Goal: Transaction & Acquisition: Purchase product/service

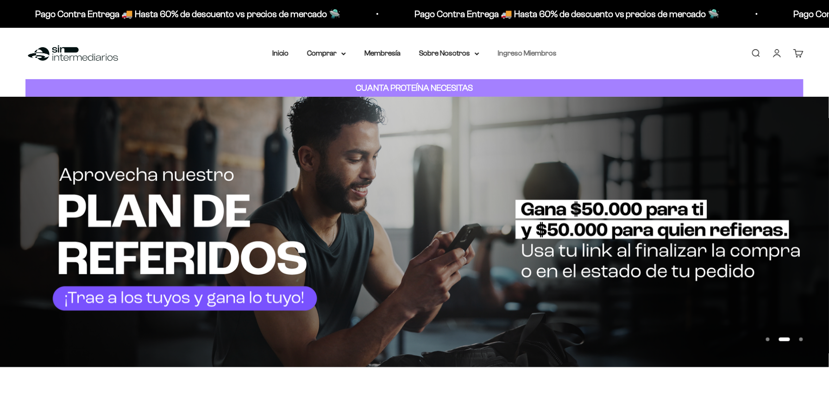
click at [523, 55] on link "Ingreso Miembros" at bounding box center [527, 53] width 59 height 8
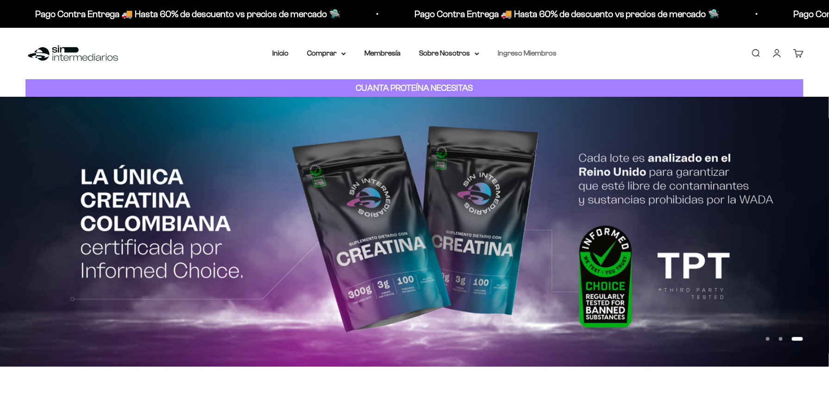
click at [525, 55] on link "Ingreso Miembros" at bounding box center [527, 53] width 59 height 8
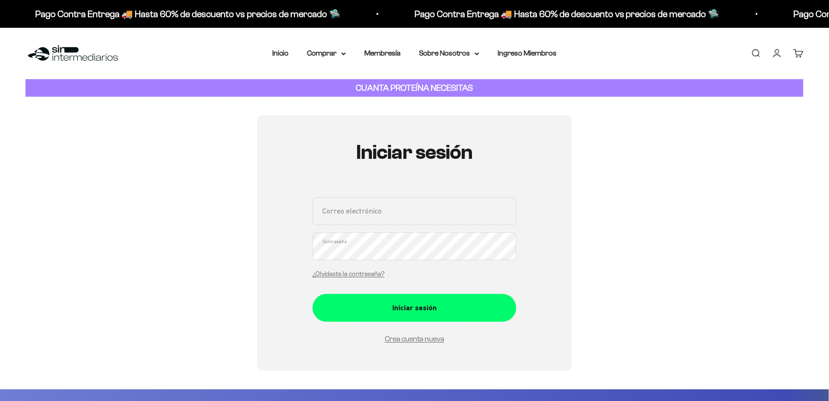
click at [436, 203] on input "Correo electrónico" at bounding box center [415, 211] width 204 height 28
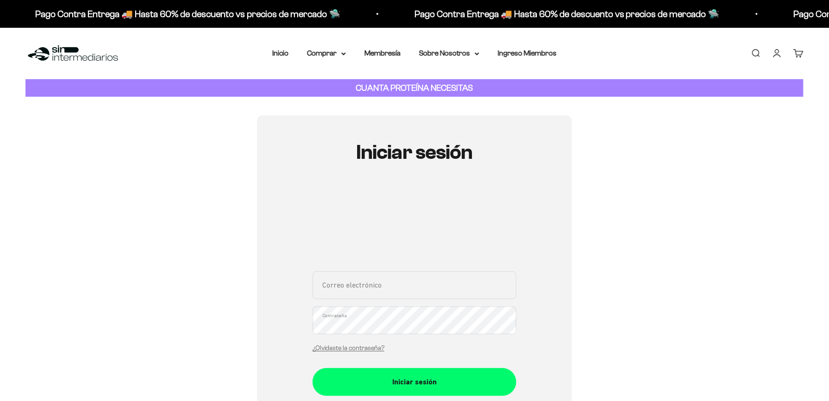
type input "[EMAIL_ADDRESS][DOMAIN_NAME]"
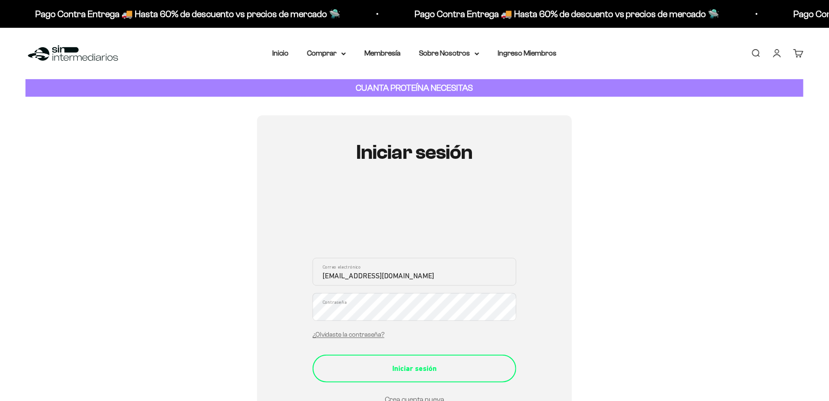
click at [443, 369] on div "Iniciar sesión" at bounding box center [414, 369] width 167 height 12
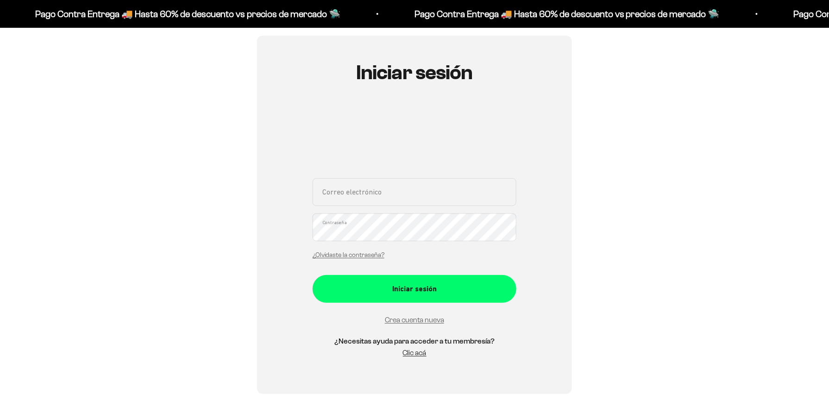
scroll to position [84, 0]
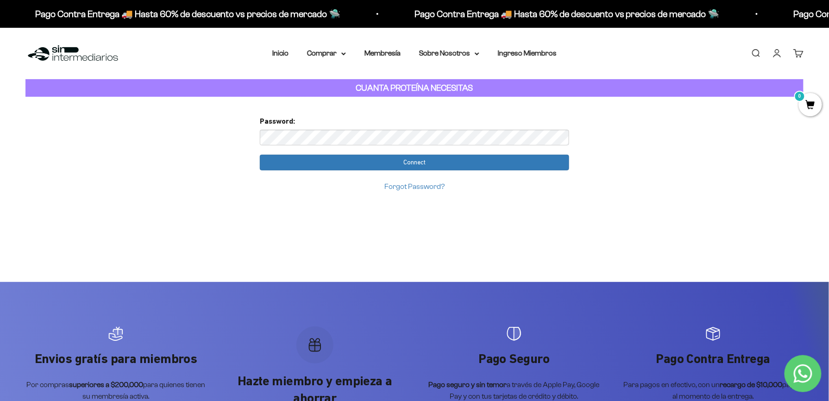
click at [775, 56] on link "Iniciar sesión" at bounding box center [777, 53] width 10 height 10
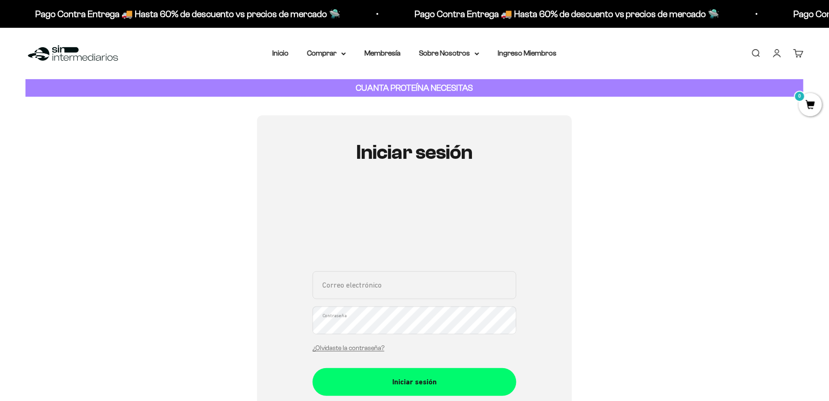
click at [797, 56] on link "Carrito 0" at bounding box center [798, 53] width 10 height 10
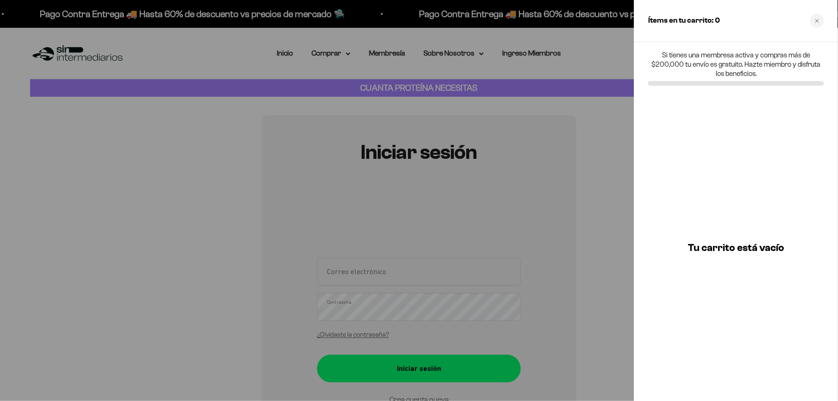
click at [721, 199] on div "Tu carrito está vacío" at bounding box center [737, 247] width 204 height 307
click at [637, 176] on div "Tu carrito está vacío" at bounding box center [737, 247] width 204 height 307
click at [612, 175] on div at bounding box center [419, 200] width 838 height 401
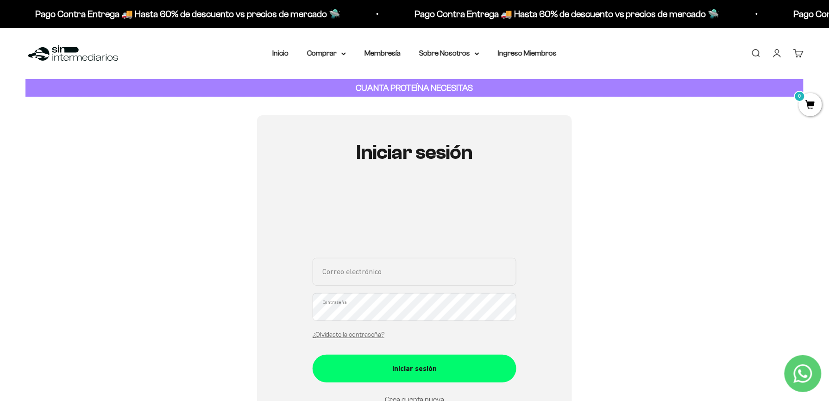
click at [436, 267] on input "Correo electrónico" at bounding box center [415, 272] width 204 height 28
type input "dazalic93@gmail.com"
click at [371, 336] on link "¿Olvidaste la contraseña?" at bounding box center [349, 334] width 72 height 7
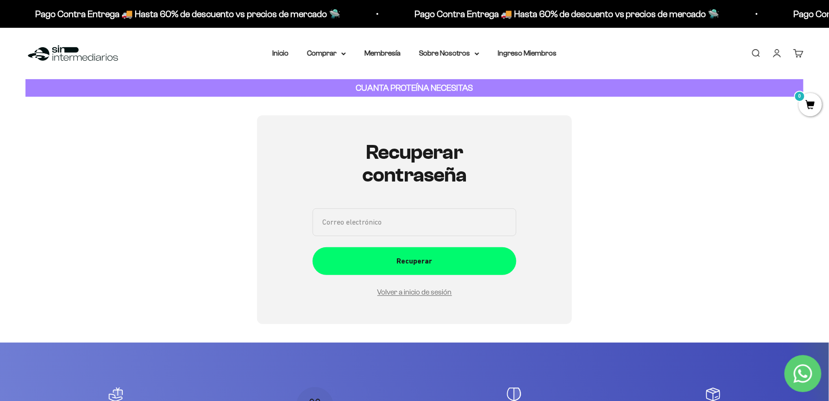
click at [398, 223] on input "Correo electrónico" at bounding box center [415, 222] width 204 height 28
type input "dazalic93@gmail.com"
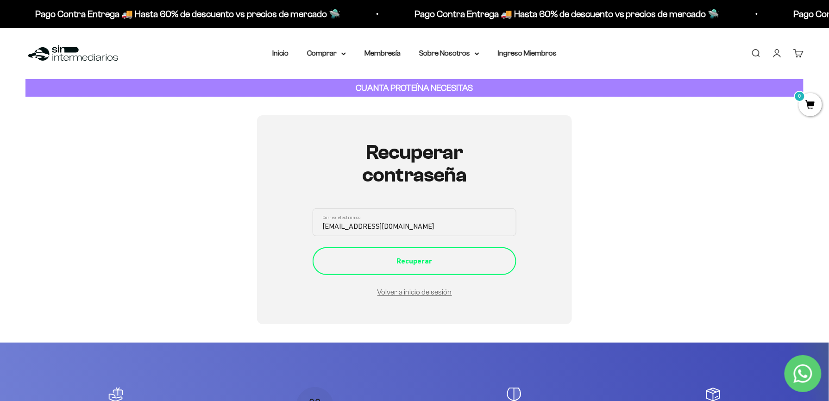
drag, startPoint x: 411, startPoint y: 254, endPoint x: 432, endPoint y: 269, distance: 25.6
click at [432, 269] on button "Recuperar" at bounding box center [415, 261] width 204 height 28
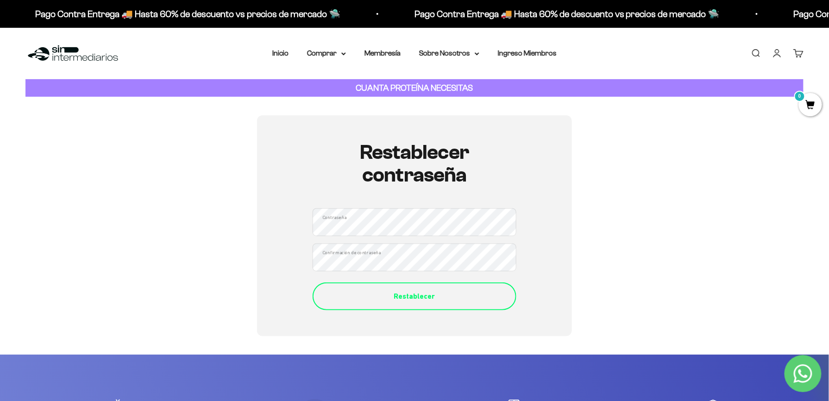
click at [406, 286] on button "Restablecer" at bounding box center [415, 297] width 204 height 28
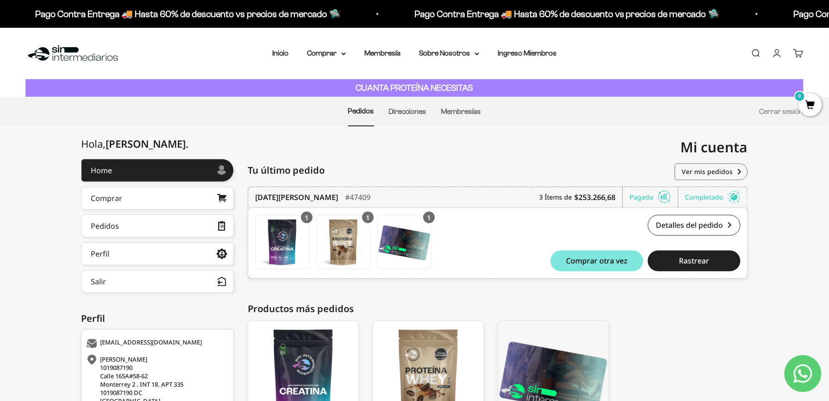
click at [657, 327] on div "Creatina Monohidrato Creatina Monohidrato $62,700.00 Comprar otra vez Proteína …" at bounding box center [493, 391] width 491 height 140
click at [642, 80] on div "CUANTA PROTEÍNA NECESITAS" at bounding box center [414, 88] width 778 height 18
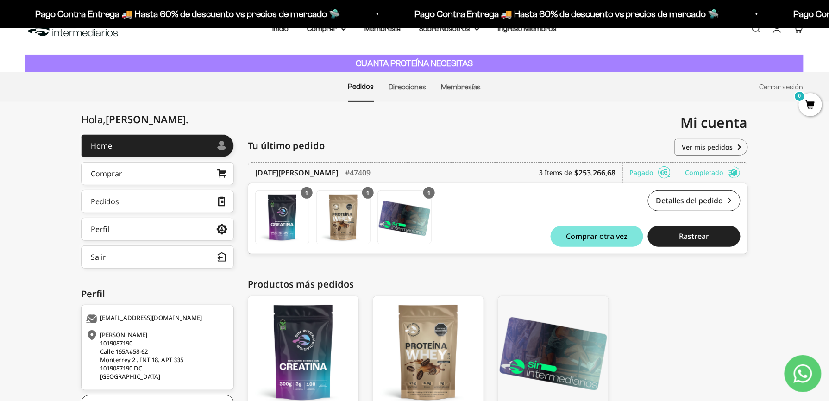
scroll to position [99, 0]
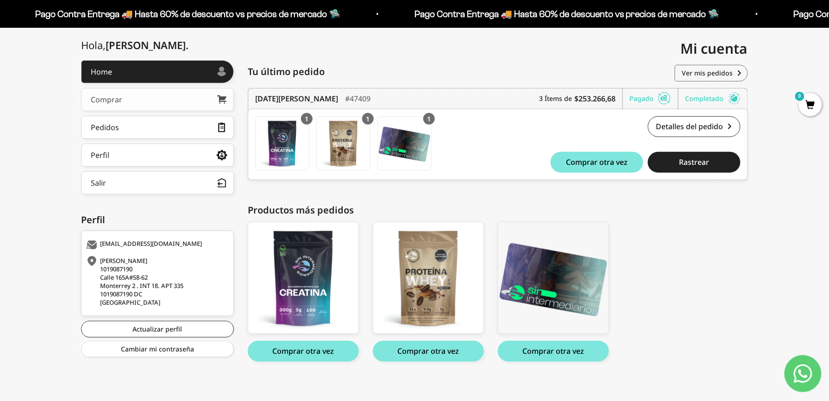
click at [208, 90] on link "Comprar" at bounding box center [157, 99] width 153 height 23
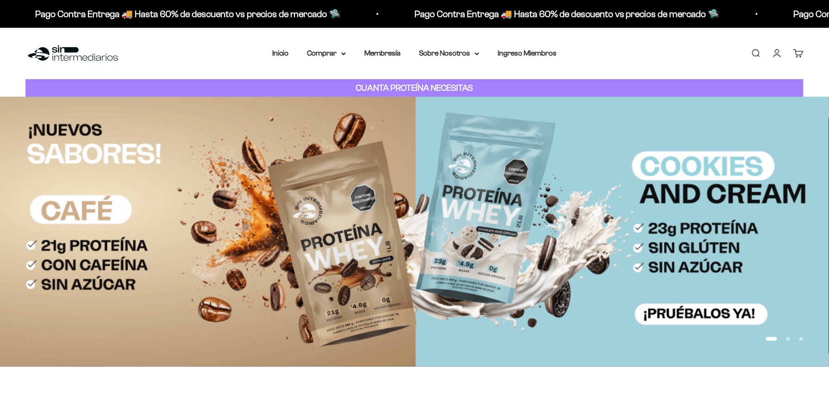
scroll to position [420, 0]
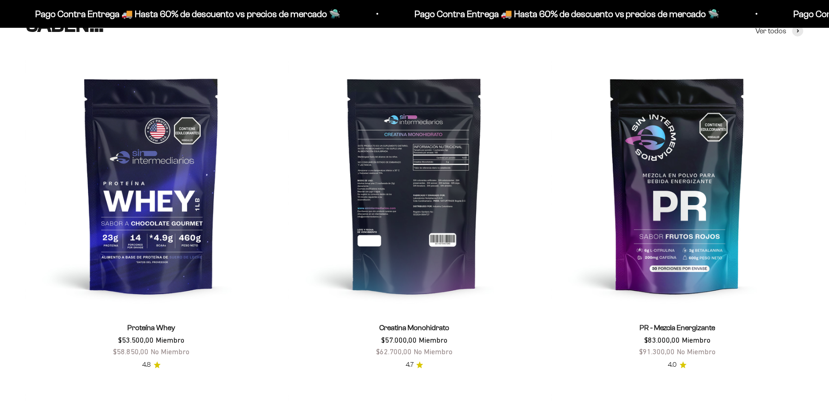
click at [451, 175] on img at bounding box center [415, 185] width 252 height 252
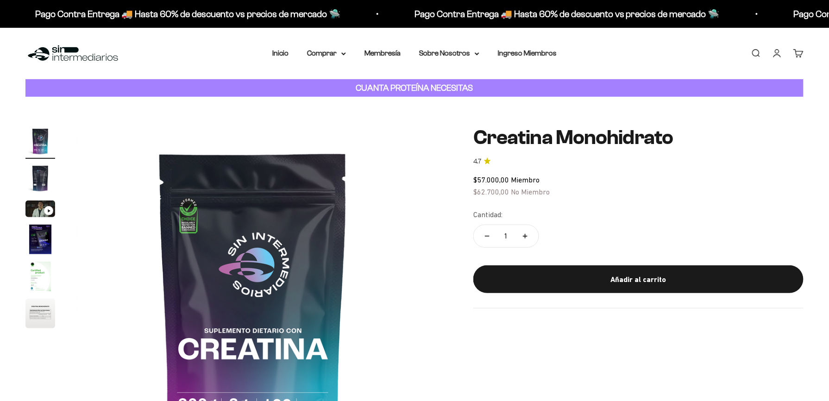
click at [524, 236] on icon "Aumentar cantidad" at bounding box center [525, 236] width 5 height 5
type input "2"
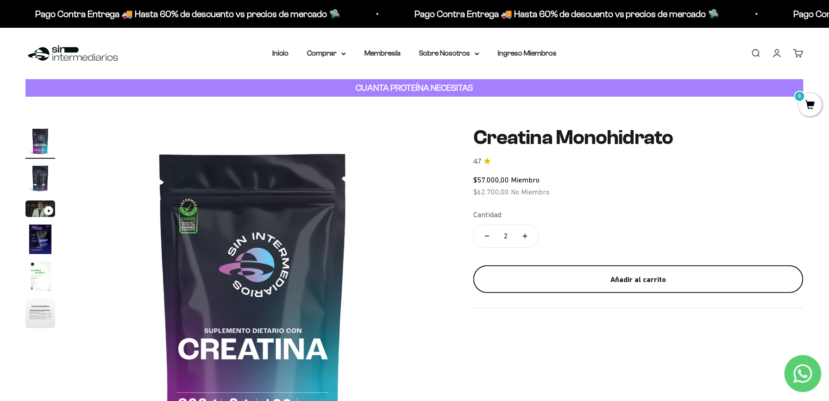
click at [642, 274] on div "Añadir al carrito" at bounding box center [638, 280] width 293 height 12
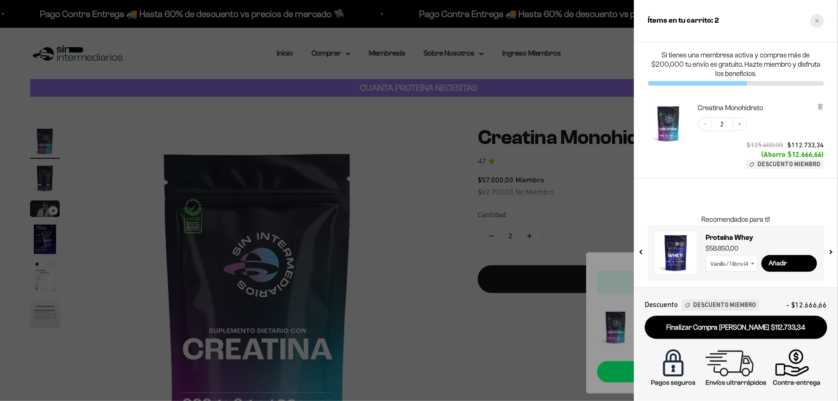
click at [815, 18] on div "Close cart" at bounding box center [818, 21] width 14 height 14
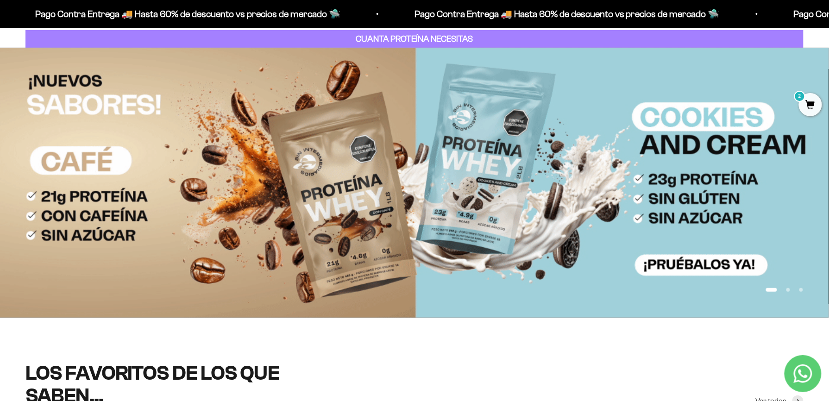
scroll to position [25, 0]
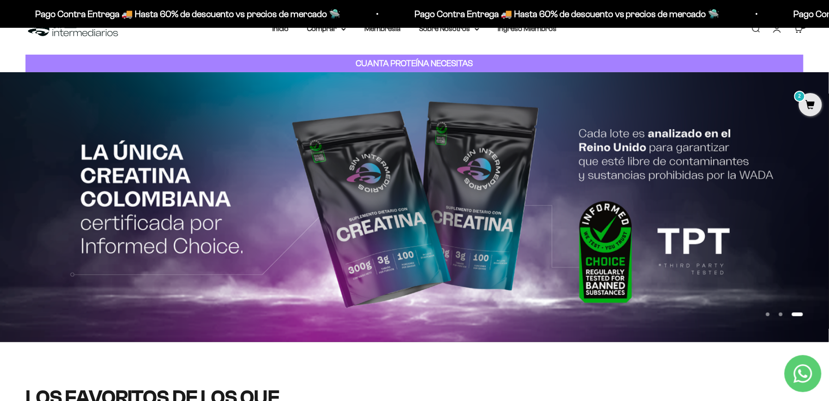
click at [816, 43] on div "Menú Buscar Inicio Comprar Proteínas Ver Todos Whey Iso Vegan Pancakes Pre-Entr…" at bounding box center [414, 28] width 829 height 51
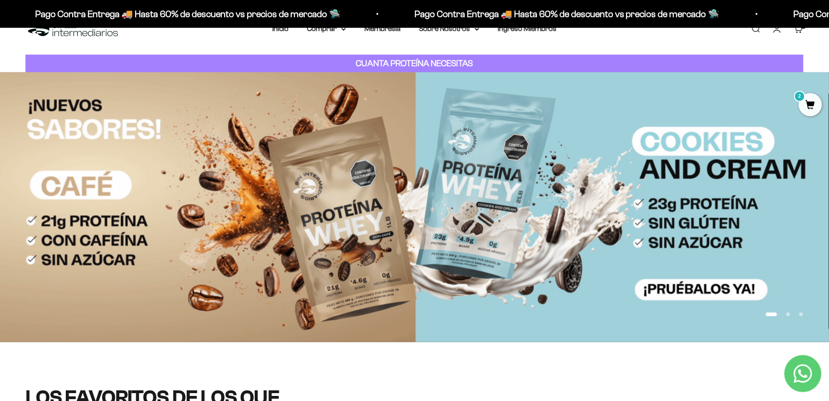
click at [600, 184] on img at bounding box center [414, 207] width 829 height 270
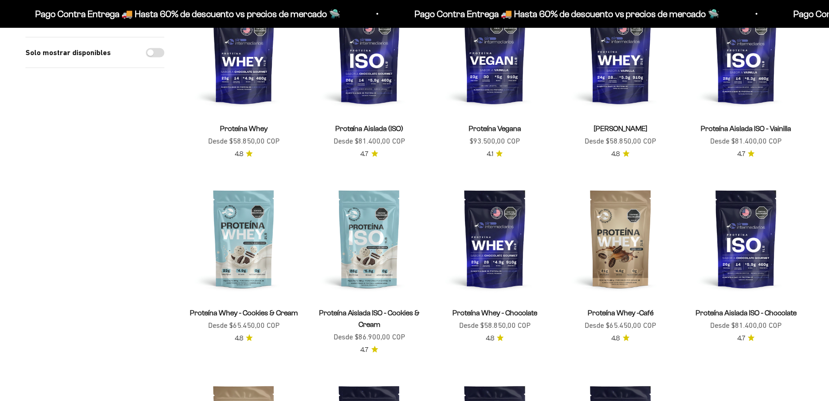
scroll to position [148, 0]
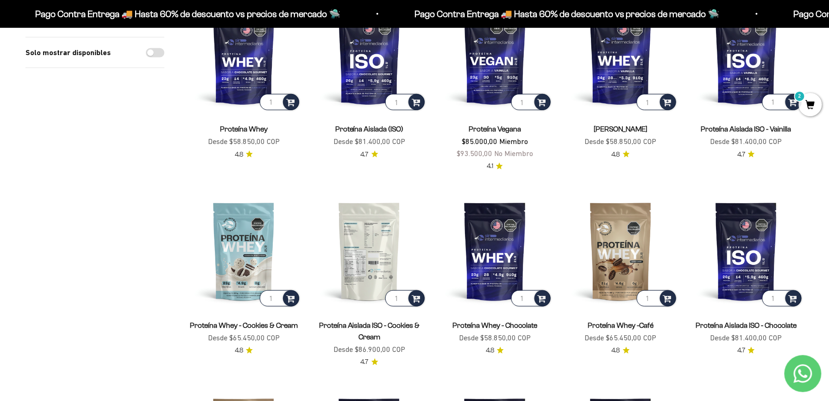
click at [388, 237] on img at bounding box center [369, 251] width 114 height 114
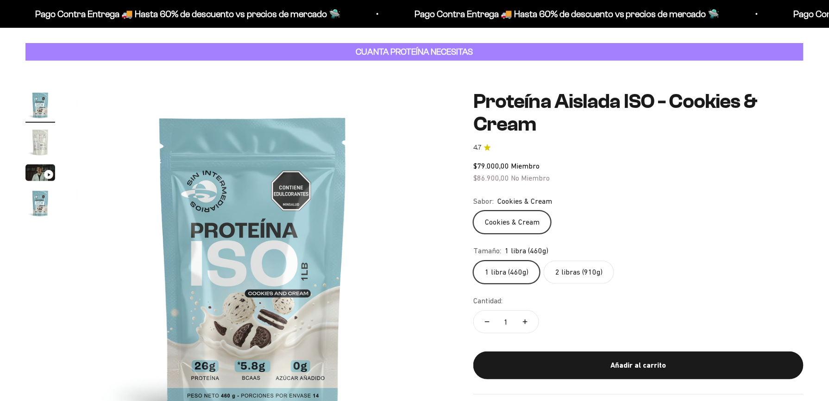
scroll to position [49, 0]
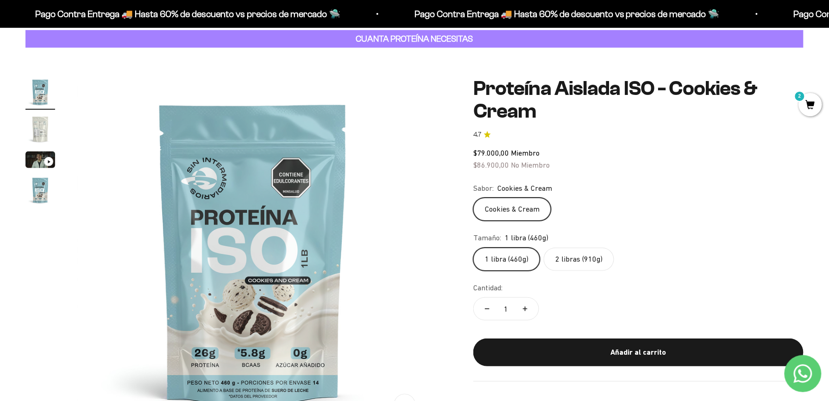
click at [44, 127] on img "Ir al artículo 2" at bounding box center [40, 129] width 30 height 30
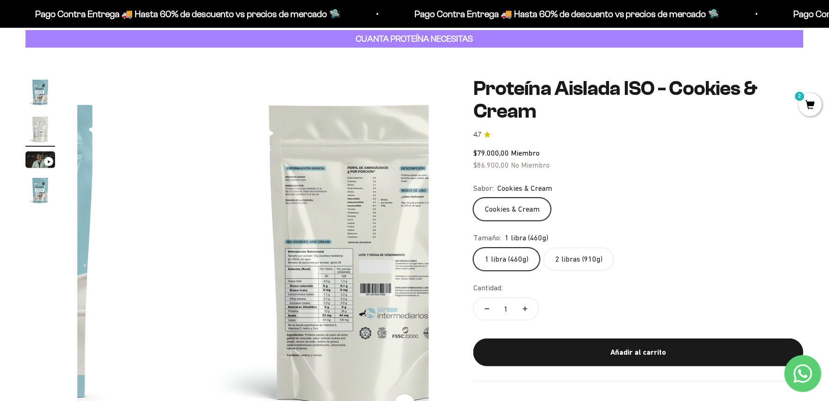
scroll to position [0, 362]
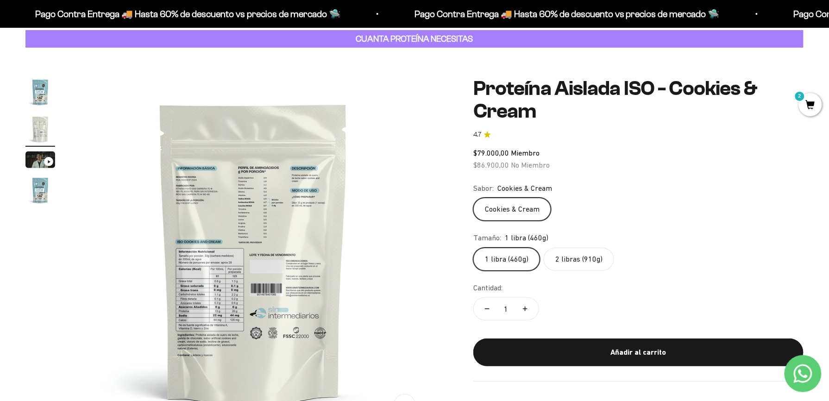
click at [214, 290] on img at bounding box center [254, 253] width 352 height 352
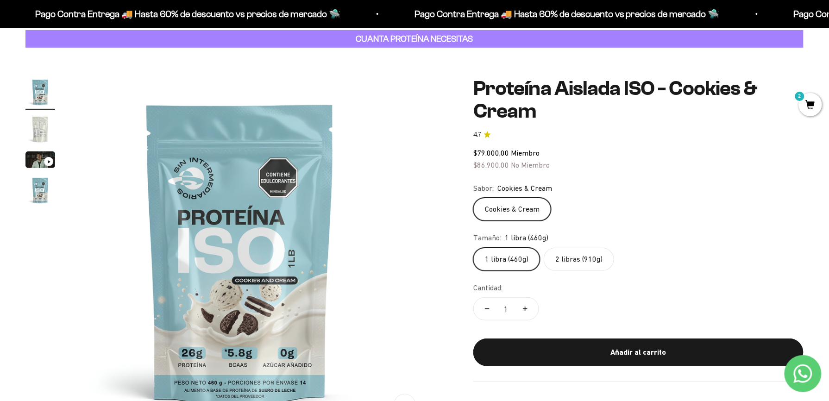
scroll to position [0, 0]
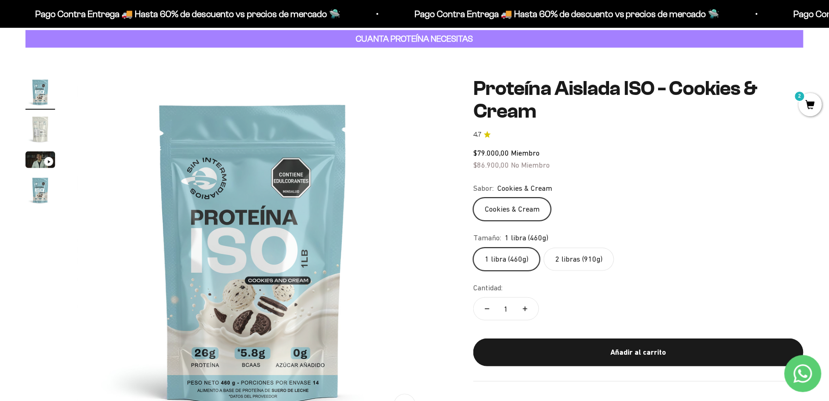
click at [44, 128] on img "Ir al artículo 2" at bounding box center [40, 129] width 30 height 30
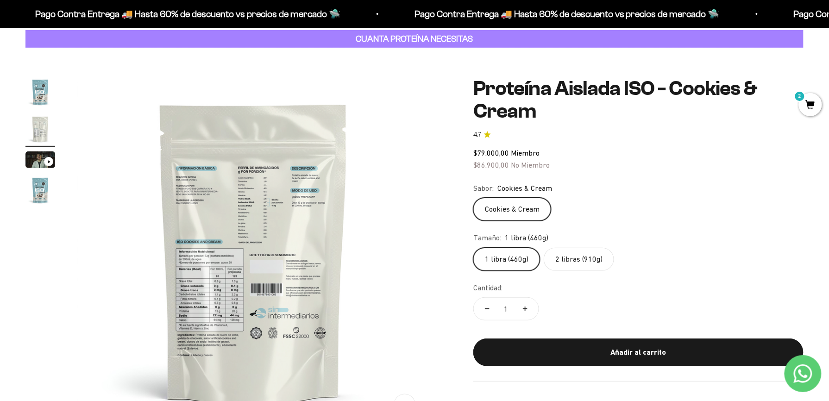
scroll to position [74, 0]
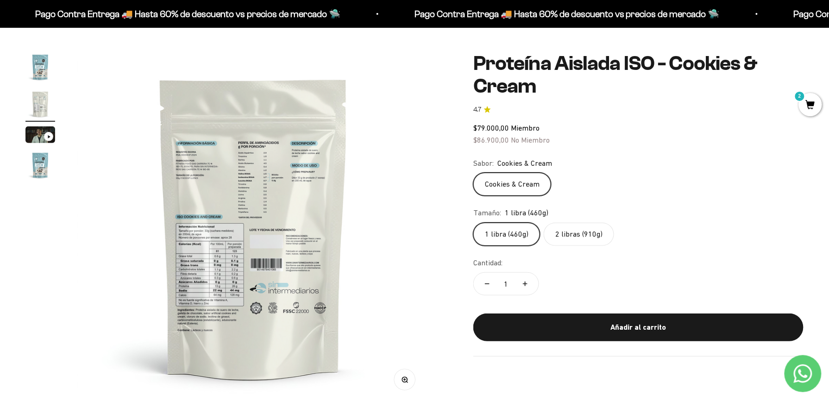
click at [412, 384] on button "Zoom" at bounding box center [405, 380] width 21 height 21
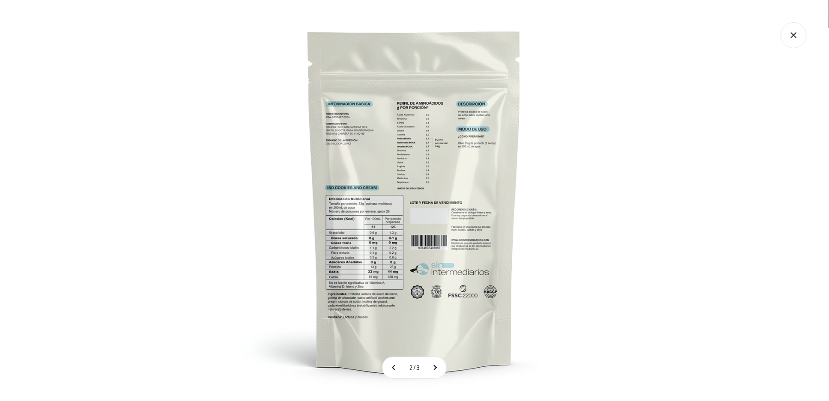
click at [359, 262] on img at bounding box center [414, 200] width 401 height 401
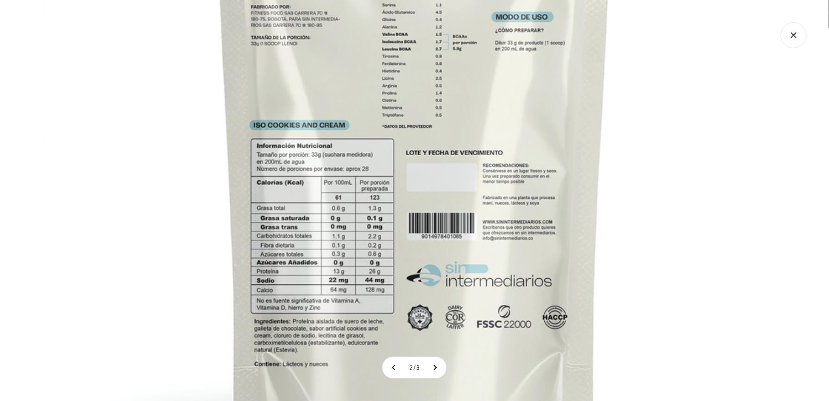
click at [358, 256] on img at bounding box center [414, 148] width 741 height 741
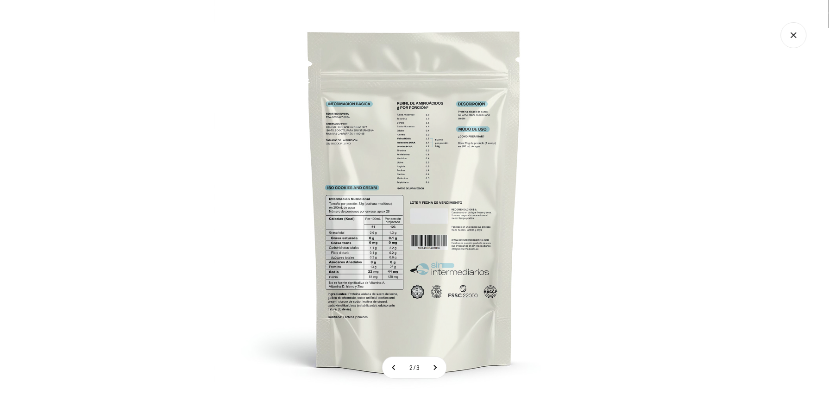
click at [358, 256] on img at bounding box center [414, 200] width 401 height 401
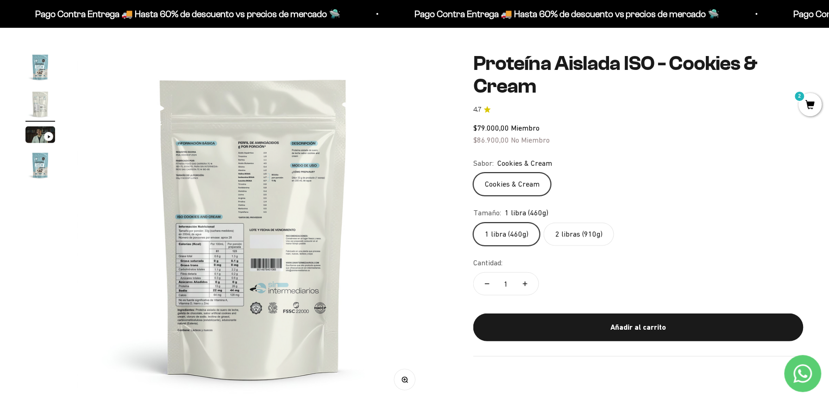
click at [560, 229] on label "2 libras (910g)" at bounding box center [579, 234] width 70 height 23
click at [473, 223] on input "2 libras (910g)" at bounding box center [473, 222] width 0 height 0
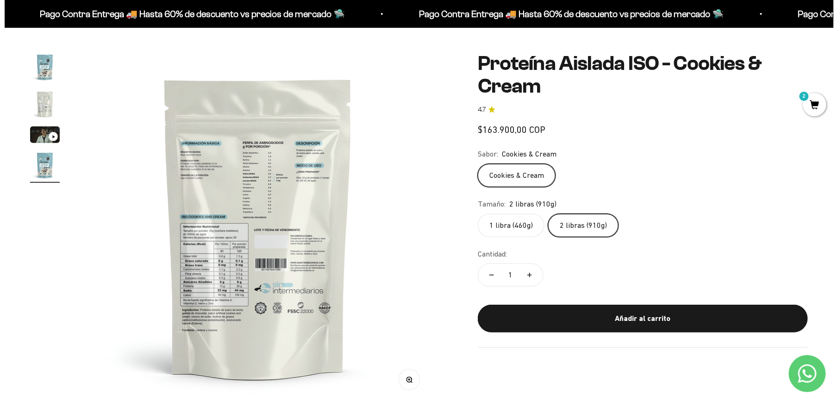
scroll to position [0, 1088]
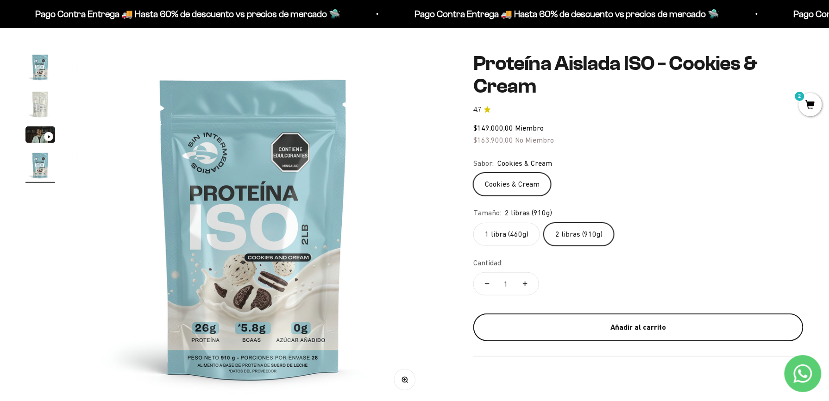
click at [579, 334] on button "Añadir al carrito" at bounding box center [638, 328] width 330 height 28
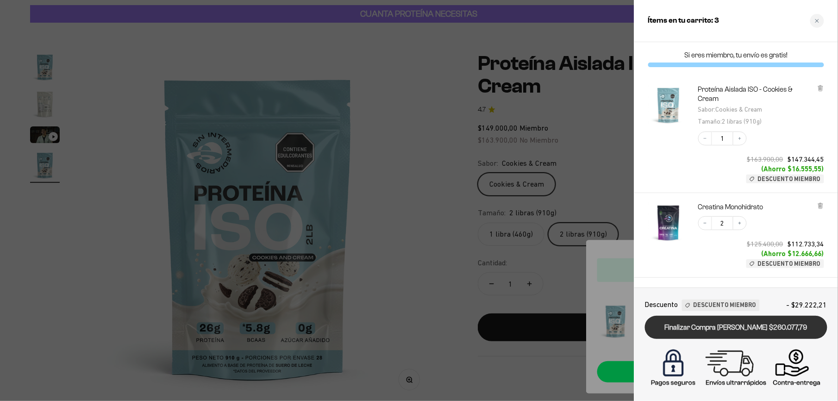
click at [732, 328] on link "Finalizar Compra [PERSON_NAME] $260.077,79" at bounding box center [736, 328] width 183 height 24
